Goal: Transaction & Acquisition: Purchase product/service

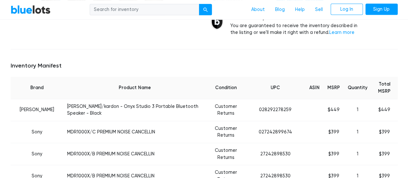
scroll to position [189, 0]
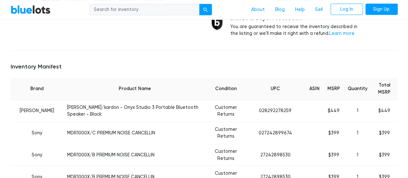
click at [165, 10] on input "search" at bounding box center [145, 10] width 110 height 12
type input "tv"
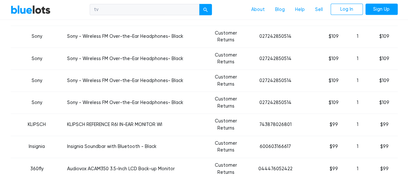
scroll to position [1555, 0]
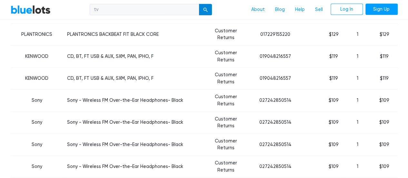
click at [206, 6] on button "submit" at bounding box center [205, 10] width 13 height 12
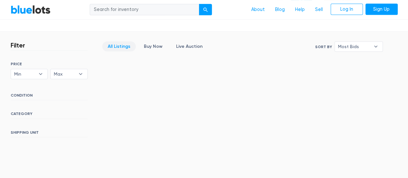
scroll to position [172, 0]
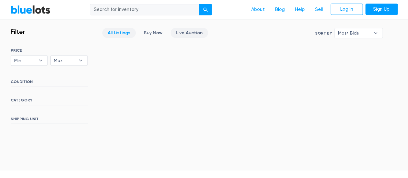
click at [184, 33] on link "Live Auction" at bounding box center [188, 33] width 37 height 10
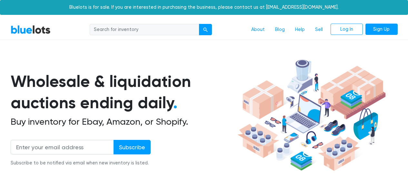
scroll to position [173, 0]
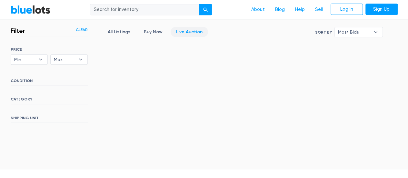
click at [25, 81] on h6 "CONDITION" at bounding box center [49, 81] width 77 height 7
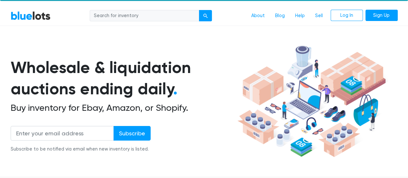
scroll to position [0, 0]
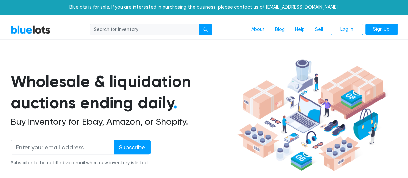
click at [22, 25] on link "BlueLots" at bounding box center [31, 29] width 40 height 9
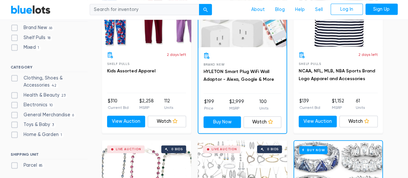
scroll to position [237, 0]
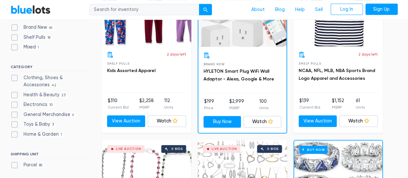
click at [23, 101] on label "Electronics 10" at bounding box center [33, 104] width 44 height 7
click at [15, 101] on input "Electronics 10" at bounding box center [13, 103] width 4 height 4
checkbox input "true"
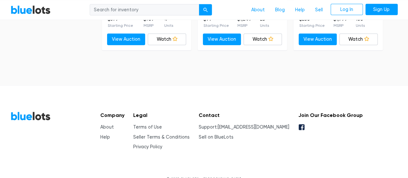
scroll to position [810, 0]
